Goal: Find specific page/section: Find specific page/section

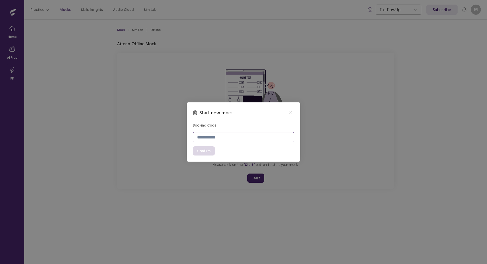
click at [215, 138] on input at bounding box center [244, 137] width 102 height 10
click at [290, 110] on button "close" at bounding box center [290, 112] width 8 height 8
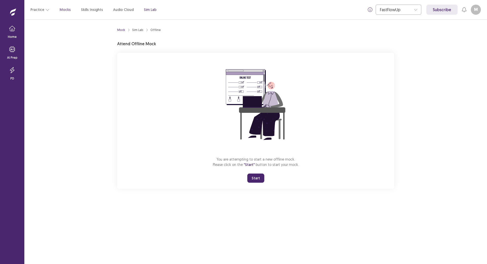
click at [144, 9] on p "Sim Lab" at bounding box center [150, 9] width 13 height 5
click at [146, 5] on div "Practice Mocks Skills Insights Audio Cloud Sim Lab" at bounding box center [93, 9] width 126 height 9
click at [151, 7] on div "Practice Mocks Skills Insights Audio Cloud Sim Lab" at bounding box center [93, 9] width 126 height 9
click at [149, 7] on p "Sim Lab" at bounding box center [150, 9] width 13 height 5
